Goal: Navigation & Orientation: Find specific page/section

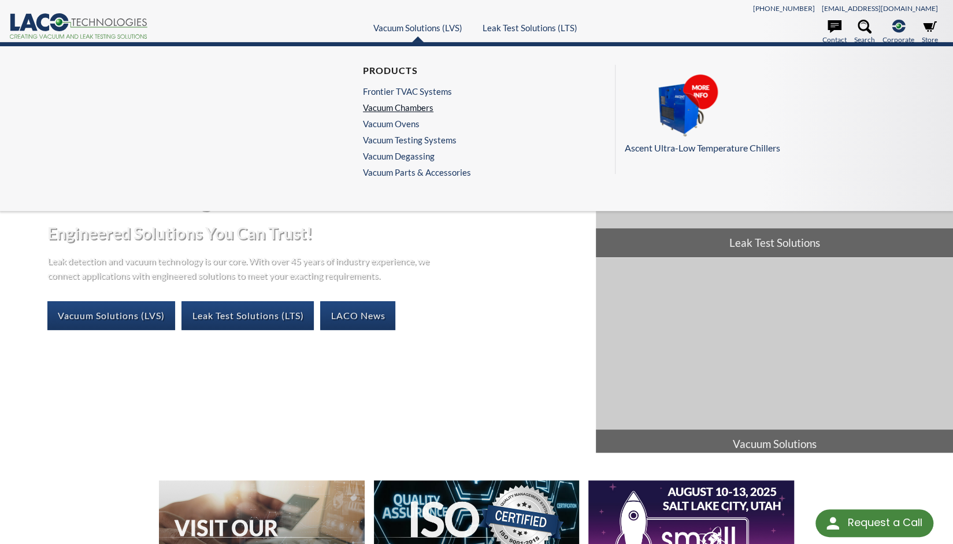
click at [417, 105] on link "Vacuum Chambers" at bounding box center [414, 107] width 102 height 10
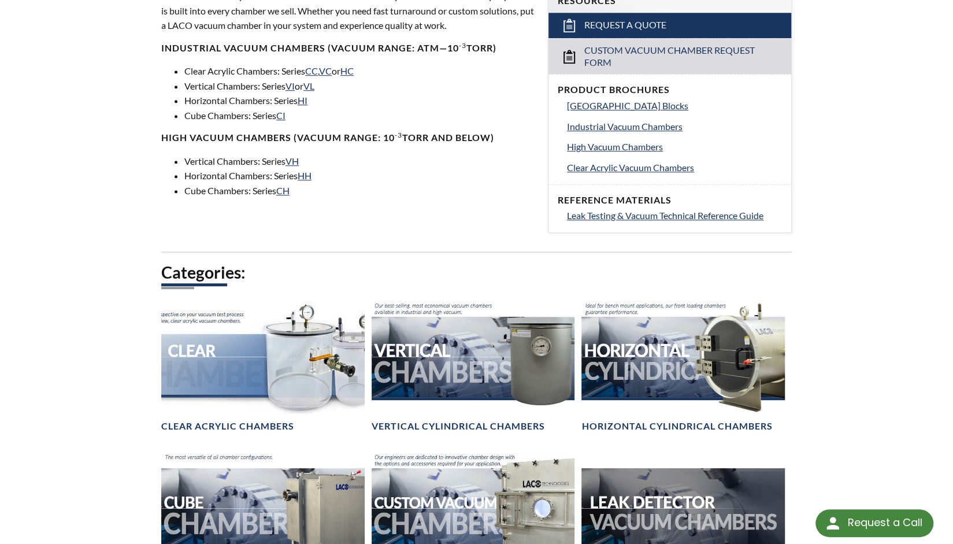
scroll to position [405, 0]
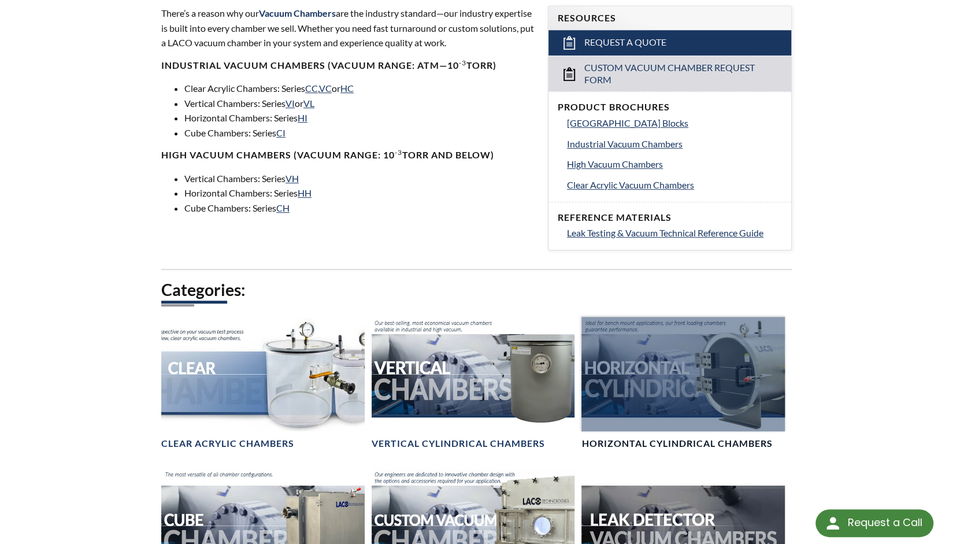
click at [666, 364] on div at bounding box center [684, 374] width 204 height 114
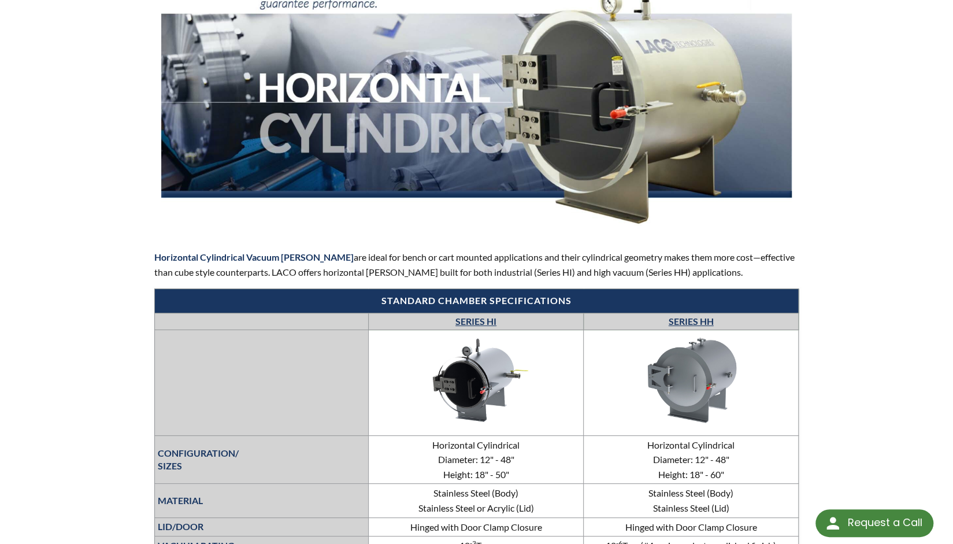
scroll to position [289, 0]
